Goal: Transaction & Acquisition: Purchase product/service

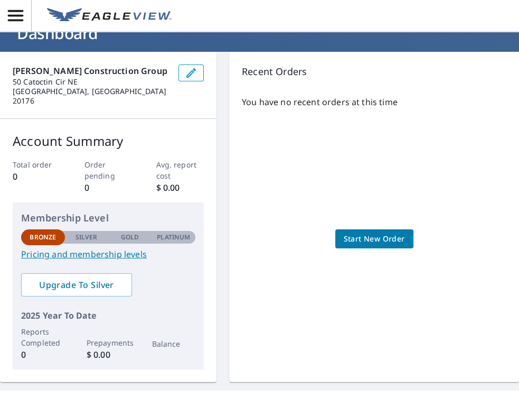
click at [381, 232] on span "Start New Order" at bounding box center [374, 238] width 61 height 13
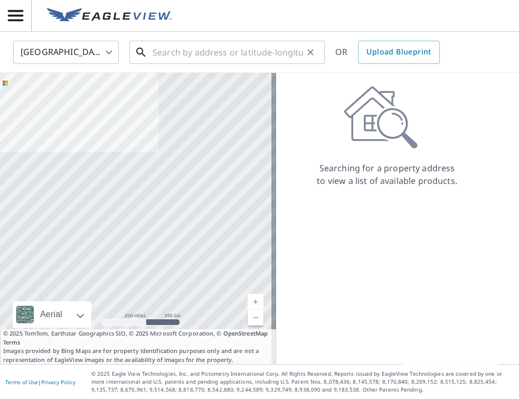
click at [190, 55] on input "text" at bounding box center [228, 52] width 150 height 30
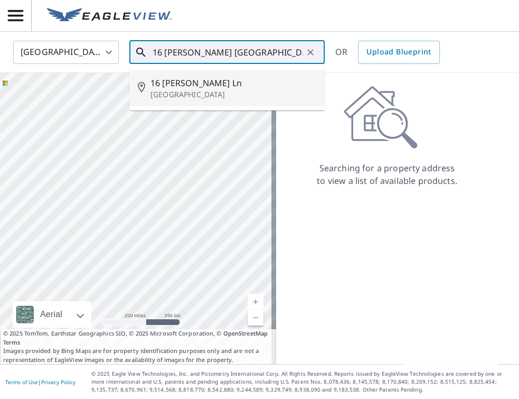
click at [169, 91] on p "[GEOGRAPHIC_DATA]" at bounding box center [233, 94] width 166 height 11
type input "[STREET_ADDRESS][PERSON_NAME]"
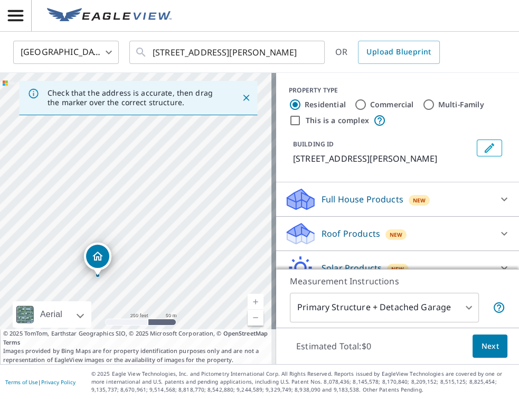
drag, startPoint x: 183, startPoint y: 150, endPoint x: 145, endPoint y: 209, distance: 69.8
click at [145, 209] on div "[STREET_ADDRESS][PERSON_NAME]" at bounding box center [138, 218] width 276 height 291
drag, startPoint x: 100, startPoint y: 253, endPoint x: 189, endPoint y: 124, distance: 157.3
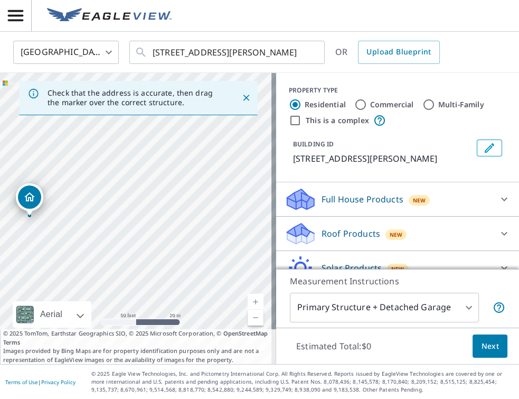
drag, startPoint x: 84, startPoint y: 224, endPoint x: 31, endPoint y: 198, distance: 59.3
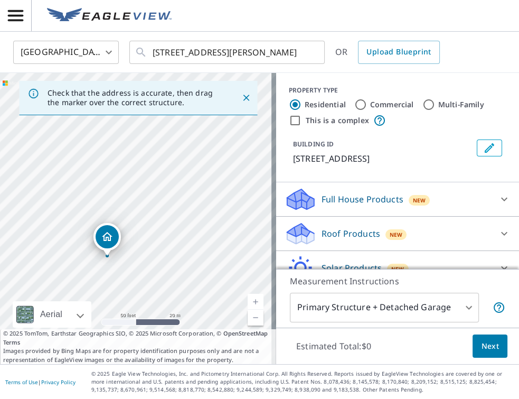
drag, startPoint x: 236, startPoint y: 183, endPoint x: 207, endPoint y: 222, distance: 48.4
click at [207, 222] on div "[STREET_ADDRESS]" at bounding box center [138, 218] width 276 height 291
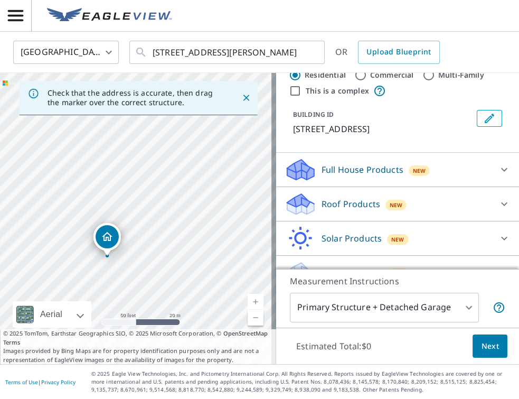
scroll to position [30, 0]
click at [498, 210] on icon at bounding box center [504, 203] width 13 height 13
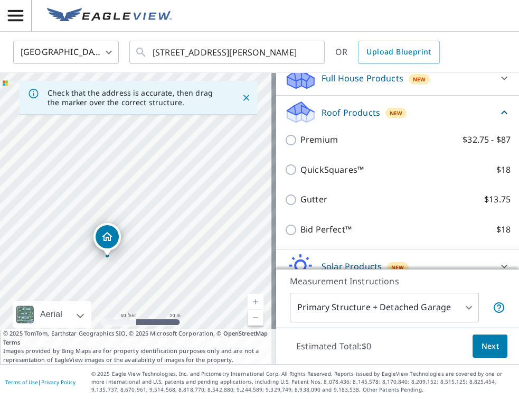
scroll to position [120, 0]
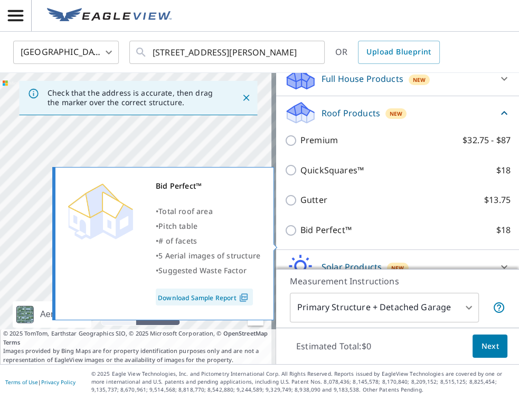
click at [288, 237] on input "Bid Perfect™ $18" at bounding box center [293, 230] width 16 height 13
checkbox input "true"
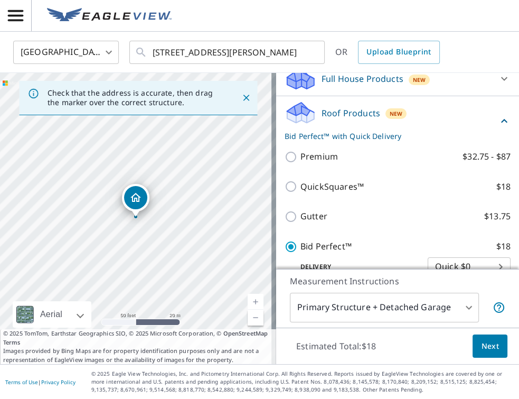
click at [498, 283] on p "Measurement Instructions" at bounding box center [397, 281] width 215 height 13
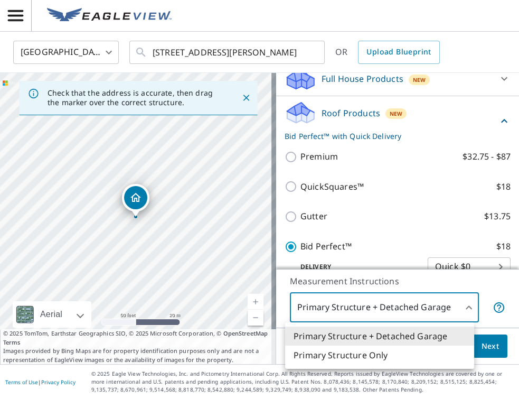
click at [466, 308] on body "MB MB [GEOGRAPHIC_DATA] US ​ [STREET_ADDRESS][PERSON_NAME] ​ OR Upload Blueprin…" at bounding box center [259, 199] width 519 height 399
click at [355, 358] on li "Primary Structure Only" at bounding box center [379, 354] width 189 height 19
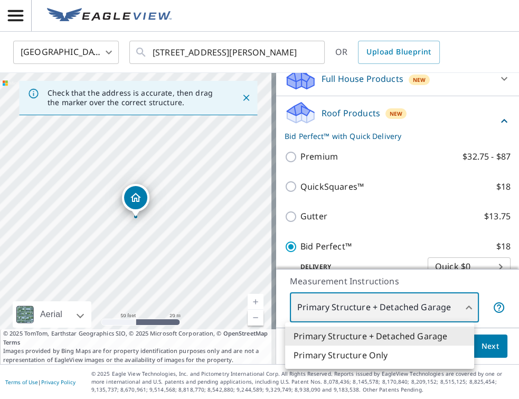
type input "2"
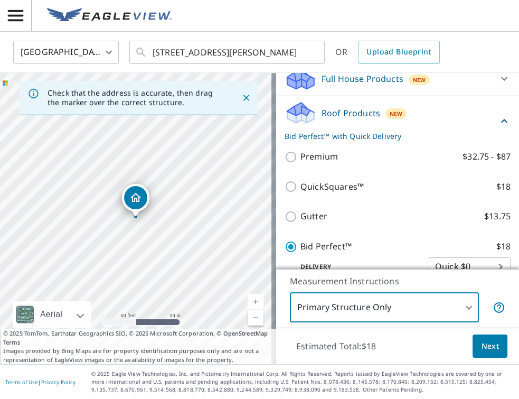
click at [493, 286] on p "Measurement Instructions" at bounding box center [397, 281] width 215 height 13
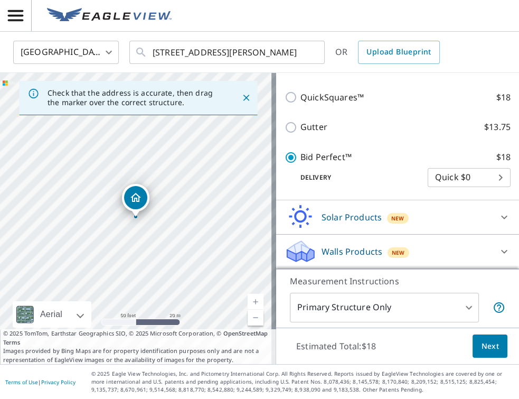
scroll to position [222, 0]
click at [481, 347] on span "Next" at bounding box center [490, 345] width 18 height 13
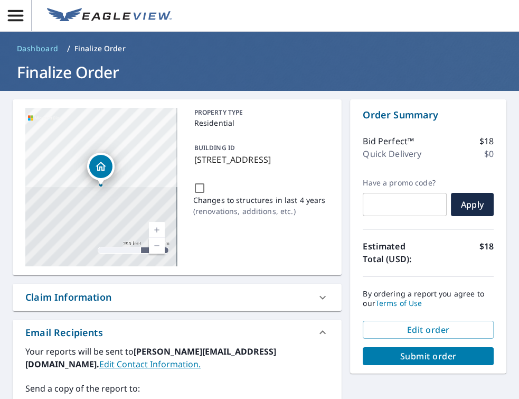
click at [459, 354] on span "Submit order" at bounding box center [428, 356] width 114 height 12
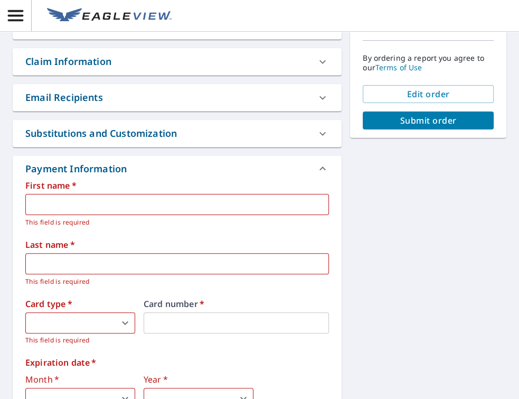
scroll to position [241, 0]
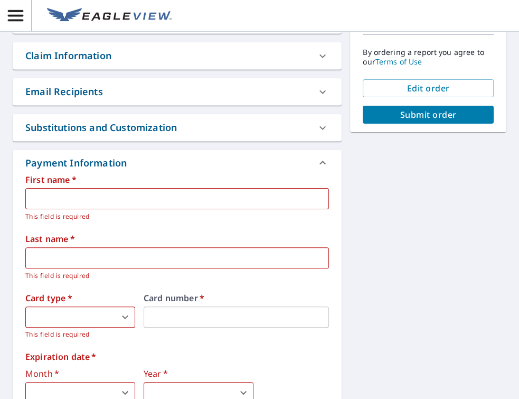
click at [200, 198] on input "text" at bounding box center [177, 198] width 304 height 21
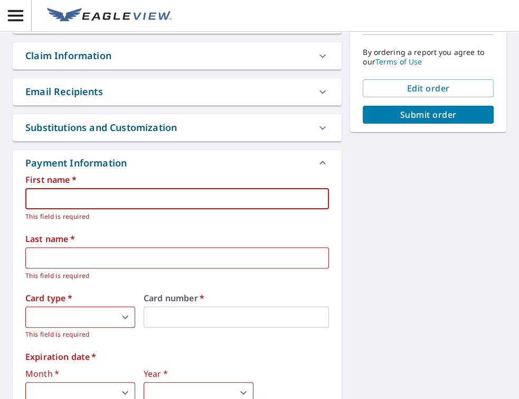
type input "[PERSON_NAME]"
type input "Bill"
click at [89, 315] on body "MB MB Dashboard / Finalize Order Finalize Order [STREET_ADDRESS][GEOGRAPHIC_DAT…" at bounding box center [259, 199] width 519 height 399
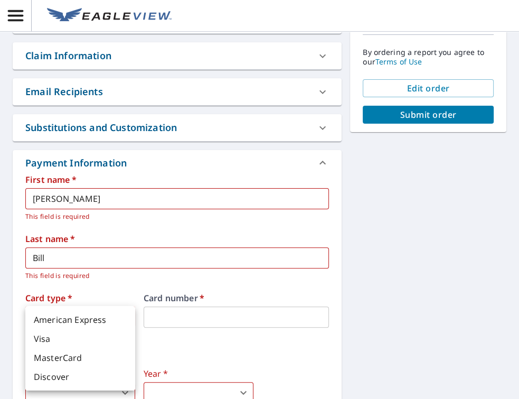
click at [41, 341] on li "Visa" at bounding box center [80, 338] width 110 height 19
type input "2"
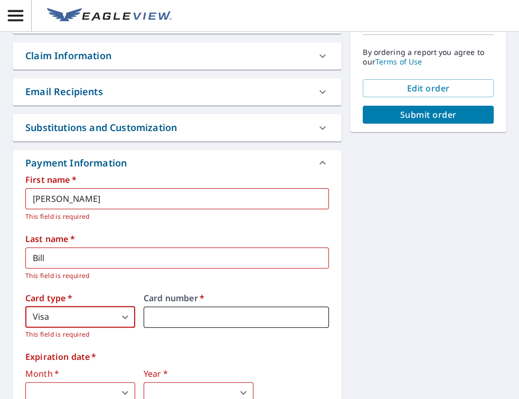
click at [185, 306] on iframe at bounding box center [236, 316] width 185 height 21
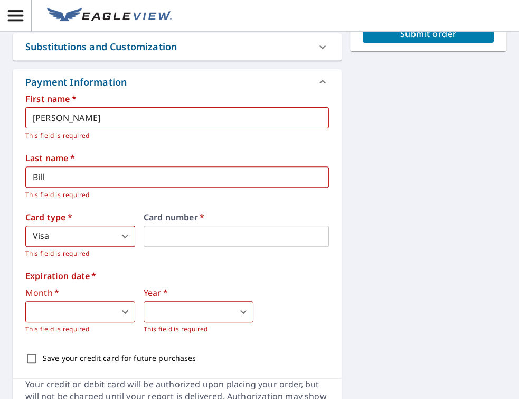
scroll to position [362, 0]
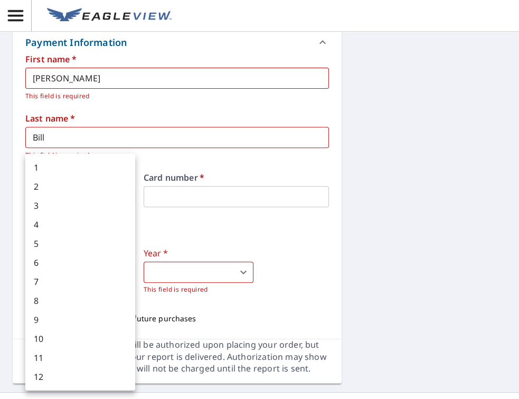
click at [122, 270] on body "MB MB Dashboard / Finalize Order Finalize Order [STREET_ADDRESS][GEOGRAPHIC_DAT…" at bounding box center [259, 199] width 519 height 399
click at [55, 206] on li "3" at bounding box center [80, 205] width 110 height 19
type input "3"
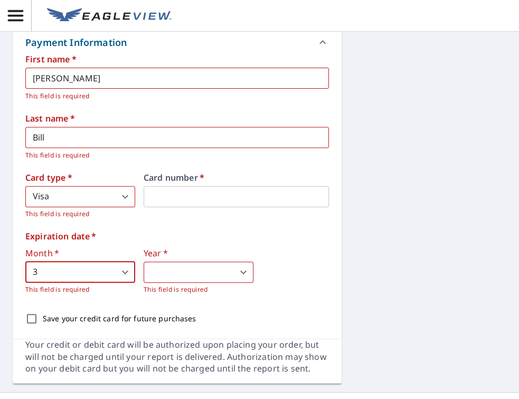
click at [241, 267] on body "MB MB Dashboard / Finalize Order Finalize Order [STREET_ADDRESS][GEOGRAPHIC_DAT…" at bounding box center [259, 199] width 519 height 399
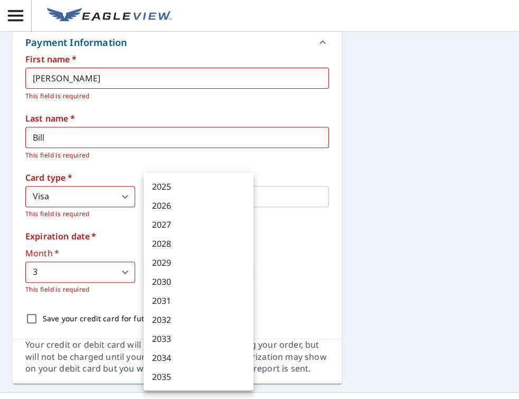
click at [193, 285] on li "2030" at bounding box center [199, 281] width 110 height 19
type input "2030"
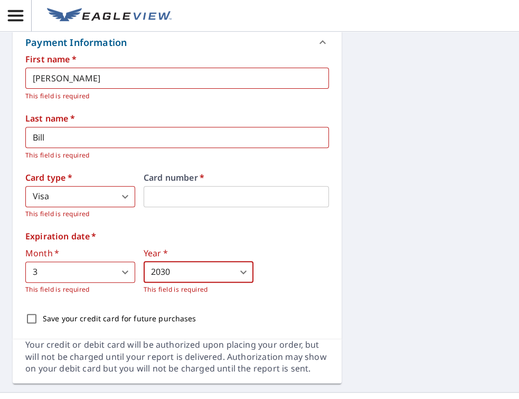
click at [28, 319] on input "Save your credit card for future purchases" at bounding box center [32, 318] width 22 height 22
checkbox input "true"
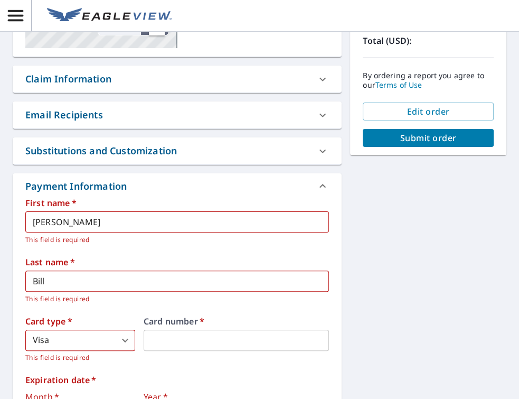
scroll to position [207, 0]
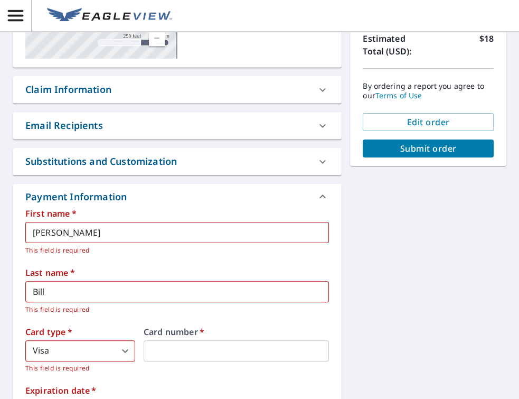
click at [435, 150] on span "Submit order" at bounding box center [428, 149] width 114 height 12
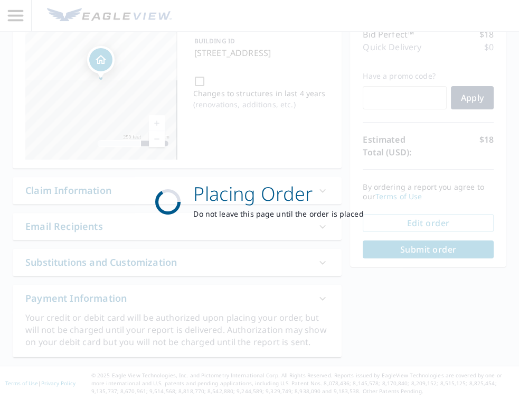
scroll to position [107, 0]
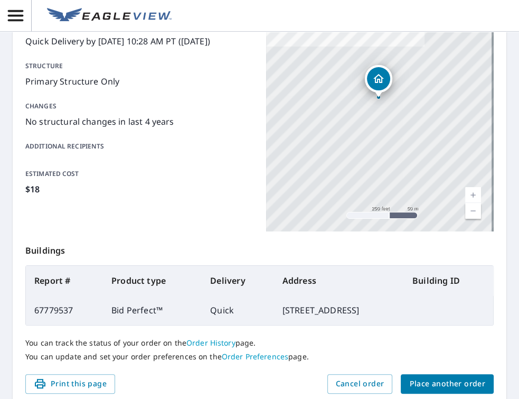
scroll to position [163, 0]
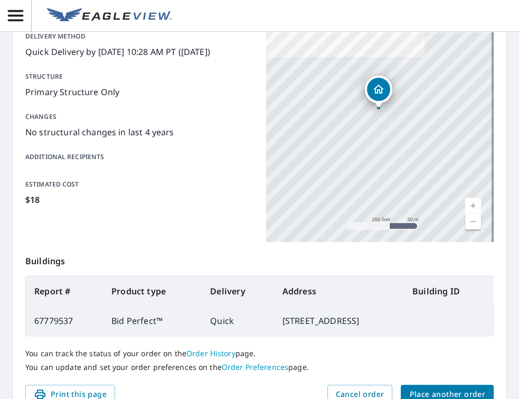
click at [414, 391] on span "Place another order" at bounding box center [447, 393] width 76 height 13
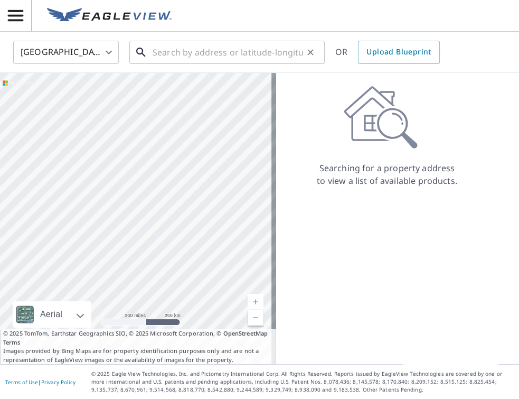
click at [206, 52] on input "text" at bounding box center [228, 52] width 150 height 30
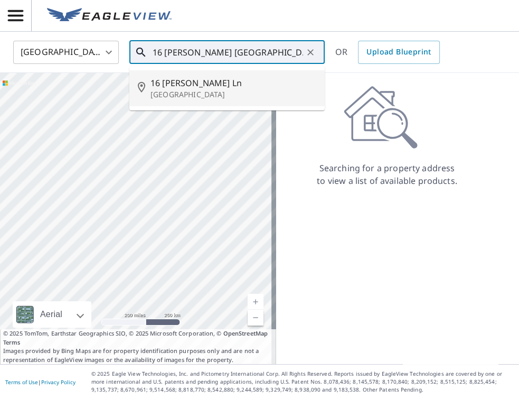
click at [217, 83] on span "16 [PERSON_NAME] Ln" at bounding box center [233, 83] width 166 height 13
type input "[STREET_ADDRESS][PERSON_NAME]"
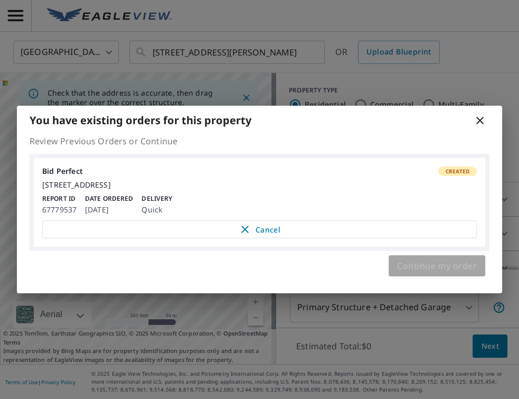
click at [435, 270] on span "Continue my order" at bounding box center [437, 265] width 80 height 15
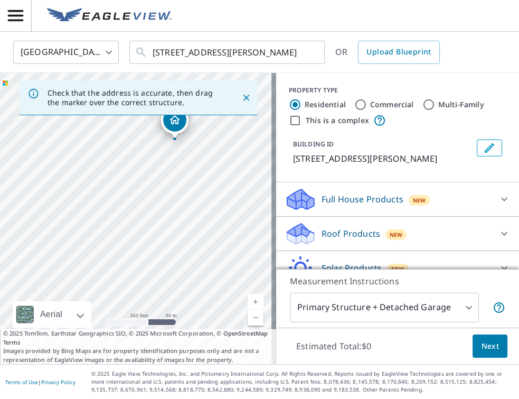
drag, startPoint x: 163, startPoint y: 169, endPoint x: 182, endPoint y: 121, distance: 52.0
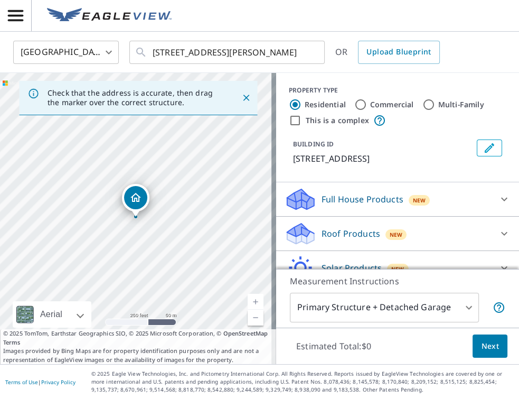
click at [252, 300] on link "Current Level 17, Zoom In" at bounding box center [256, 302] width 16 height 16
drag, startPoint x: 145, startPoint y: 189, endPoint x: 194, endPoint y: 115, distance: 89.0
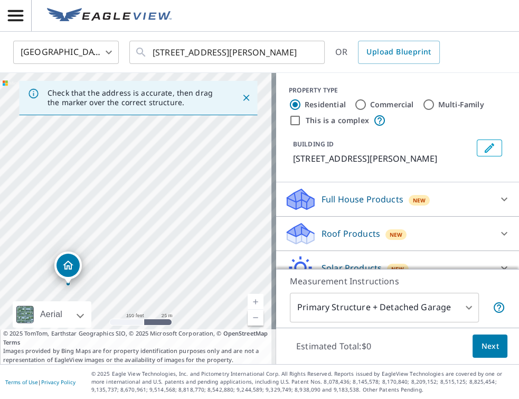
drag, startPoint x: 133, startPoint y: 197, endPoint x: 65, endPoint y: 264, distance: 95.2
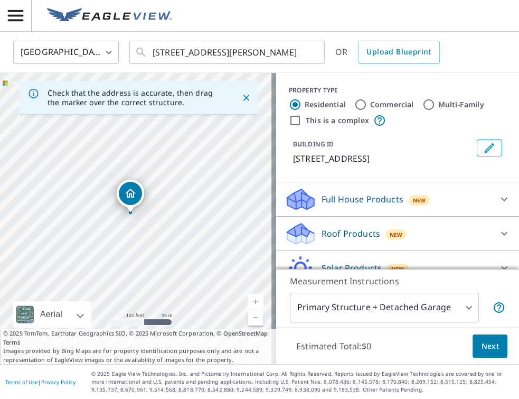
drag, startPoint x: 135, startPoint y: 287, endPoint x: 130, endPoint y: 283, distance: 6.8
click at [130, 283] on div "[STREET_ADDRESS]" at bounding box center [138, 218] width 276 height 291
click at [461, 305] on body "MB MB [GEOGRAPHIC_DATA] US ​ [STREET_ADDRESS][PERSON_NAME] ​ OR Upload Blueprin…" at bounding box center [259, 199] width 519 height 399
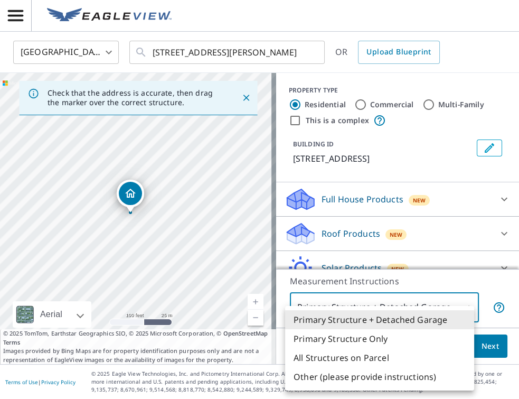
click at [395, 343] on li "Primary Structure Only" at bounding box center [379, 338] width 189 height 19
type input "2"
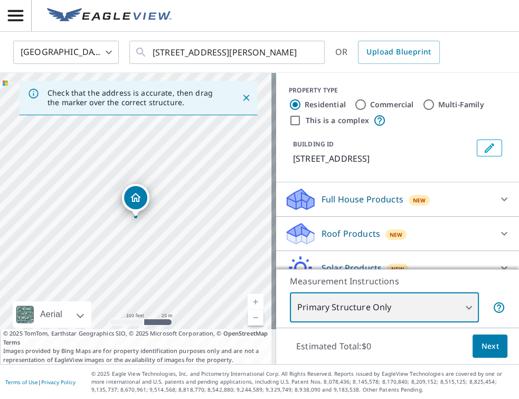
scroll to position [49, 0]
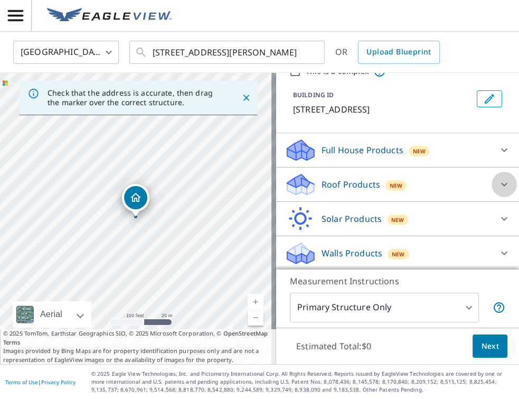
click at [501, 183] on icon at bounding box center [504, 185] width 6 height 4
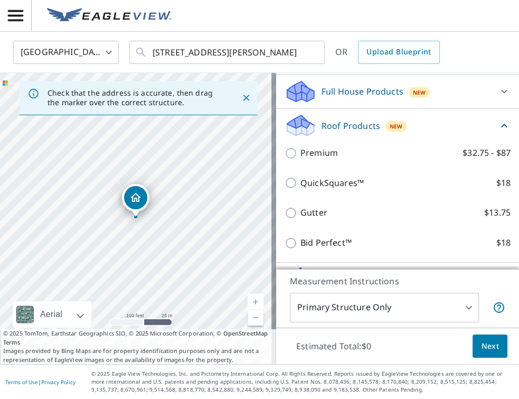
scroll to position [109, 0]
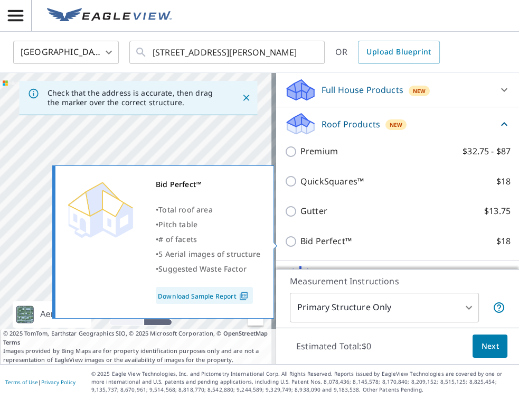
click at [289, 243] on input "Bid Perfect™ $18" at bounding box center [293, 241] width 16 height 13
checkbox input "true"
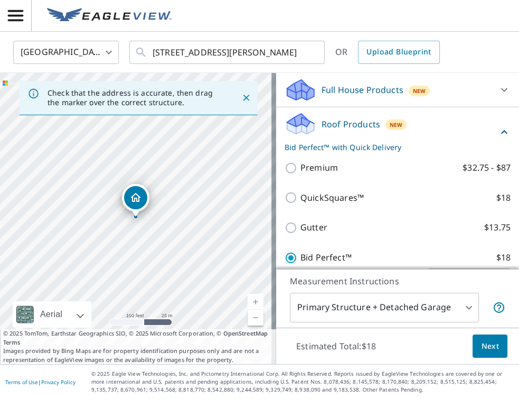
click at [459, 309] on body "MB MB [GEOGRAPHIC_DATA] US ​ [STREET_ADDRESS][PERSON_NAME] ​ OR Upload Blueprin…" at bounding box center [259, 199] width 519 height 399
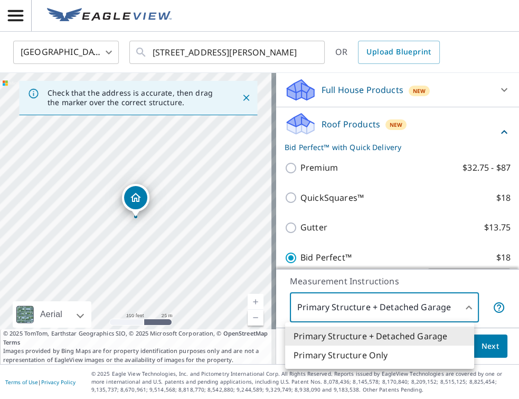
click at [381, 355] on li "Primary Structure Only" at bounding box center [379, 354] width 189 height 19
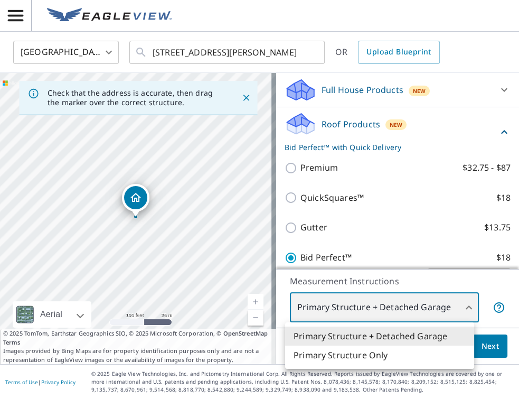
type input "2"
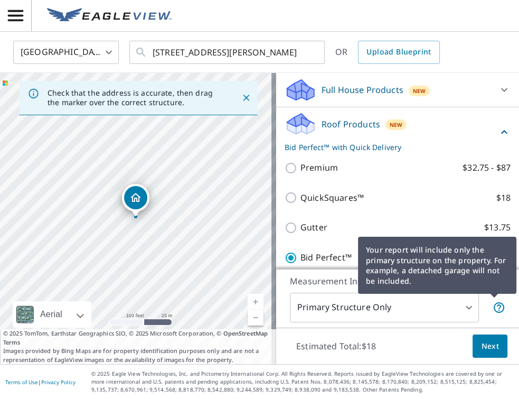
click at [507, 288] on div "Your report will include only the primary structure on the property. For exampl…" at bounding box center [437, 265] width 158 height 57
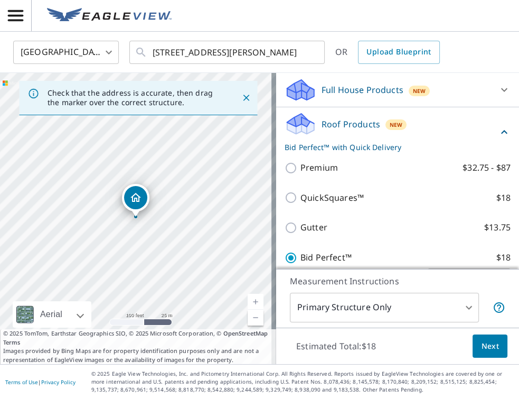
click at [485, 346] on span "Next" at bounding box center [490, 345] width 18 height 13
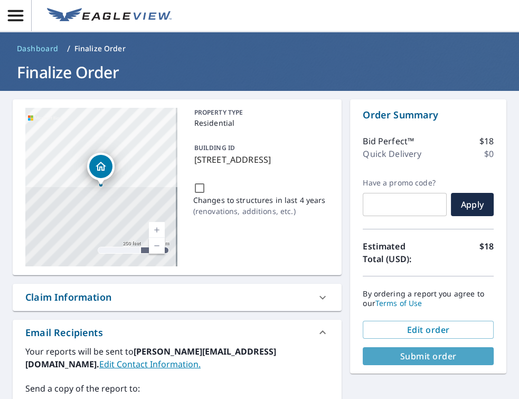
click at [430, 355] on span "Submit order" at bounding box center [428, 356] width 114 height 12
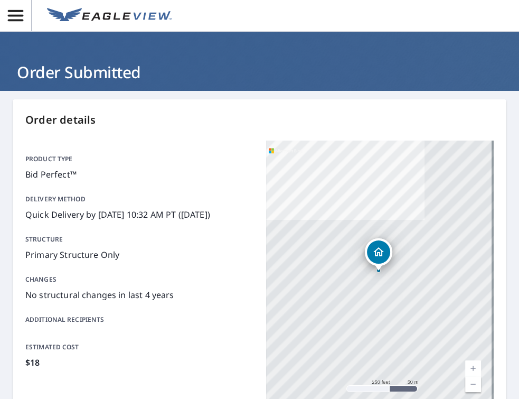
click at [16, 16] on icon "button" at bounding box center [15, 15] width 15 height 11
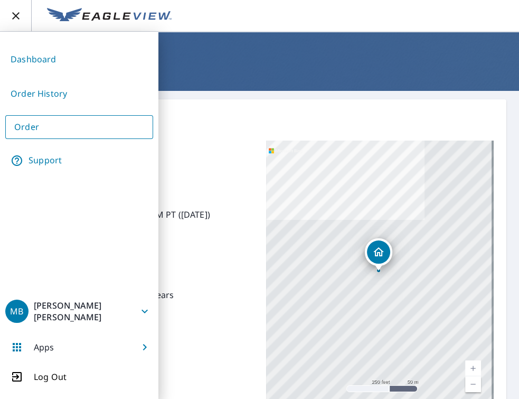
click at [36, 93] on link "Order History" at bounding box center [79, 94] width 148 height 26
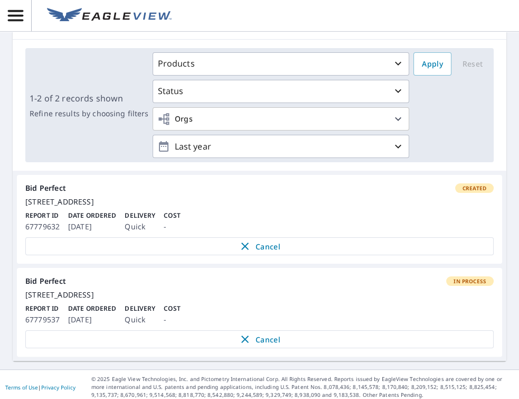
scroll to position [127, 0]
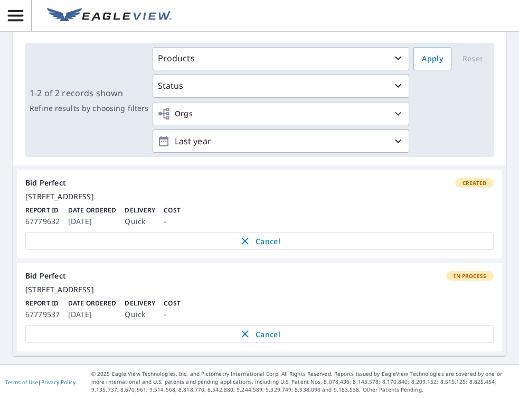
click at [42, 271] on div "Bid Perfect In Process" at bounding box center [259, 276] width 468 height 10
click at [102, 285] on div "[STREET_ADDRESS]" at bounding box center [259, 290] width 468 height 10
click at [159, 285] on div "[STREET_ADDRESS]" at bounding box center [259, 290] width 468 height 10
click at [471, 272] on span "In Process" at bounding box center [469, 275] width 45 height 7
